Goal: Task Accomplishment & Management: Manage account settings

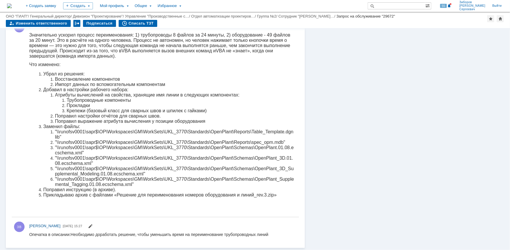
scroll to position [79, 0]
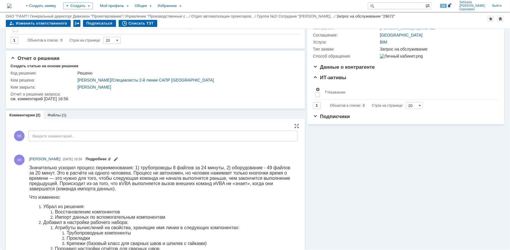
click at [111, 157] on link "Подробнее" at bounding box center [98, 159] width 25 height 4
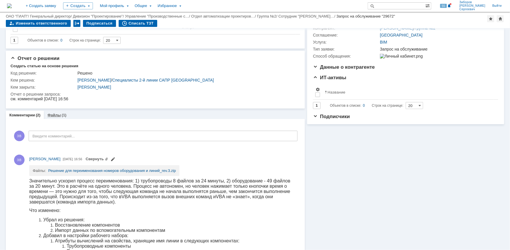
click at [63, 114] on div "(1)" at bounding box center [64, 115] width 5 height 4
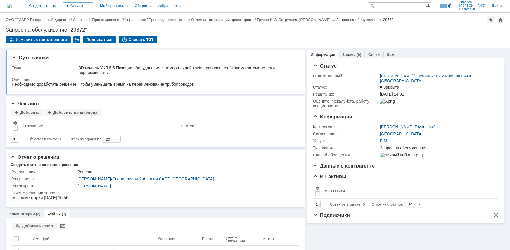
click at [313, 218] on span "Подписчики" at bounding box center [331, 215] width 37 height 6
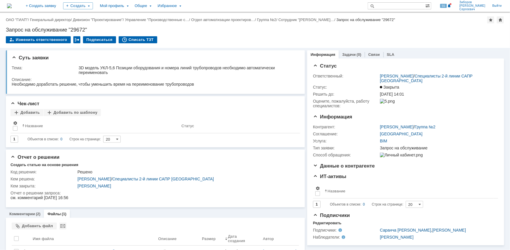
click at [12, 4] on img at bounding box center [9, 6] width 5 height 5
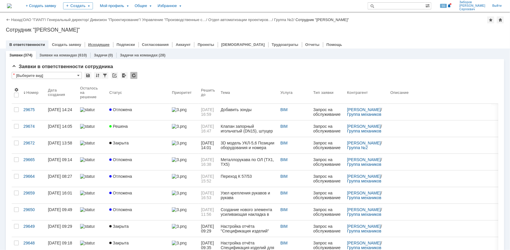
click at [96, 46] on link "Исходящие" at bounding box center [98, 44] width 21 height 4
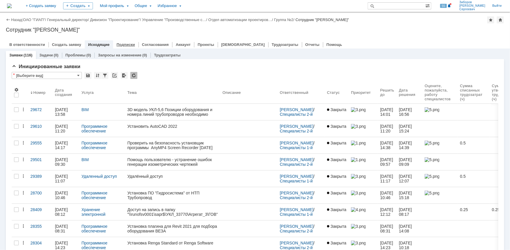
click at [117, 46] on link "Подписки" at bounding box center [126, 44] width 18 height 4
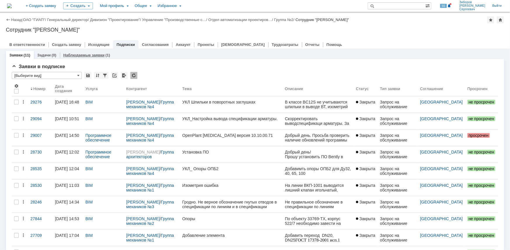
click at [77, 54] on link "Наблюдаемые заявки" at bounding box center [83, 55] width 41 height 4
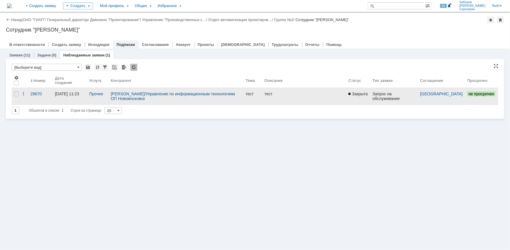
click at [82, 96] on div "[DATE] 11:23" at bounding box center [70, 93] width 30 height 5
